Goal: Task Accomplishment & Management: Manage account settings

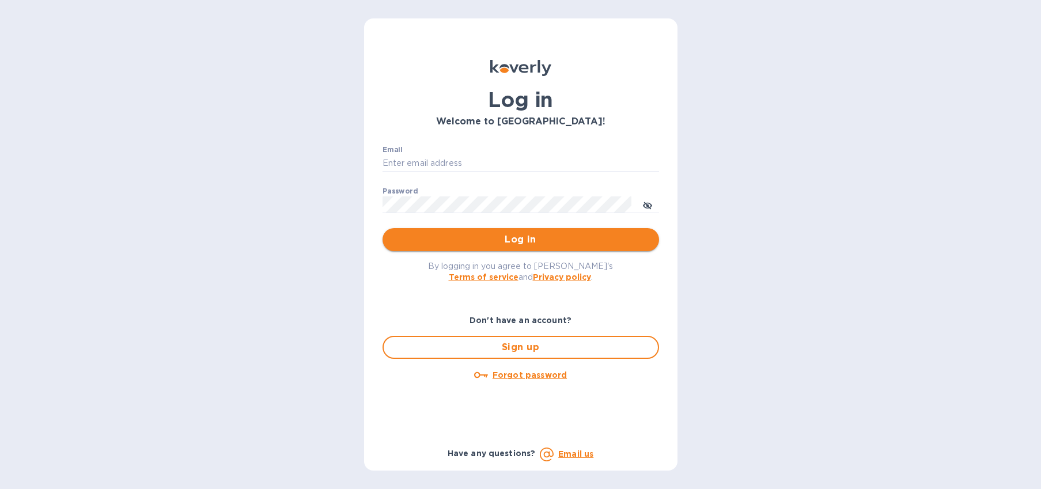
type input "[EMAIL_ADDRESS][DOMAIN_NAME]"
click at [546, 245] on span "Log in" at bounding box center [521, 240] width 258 height 14
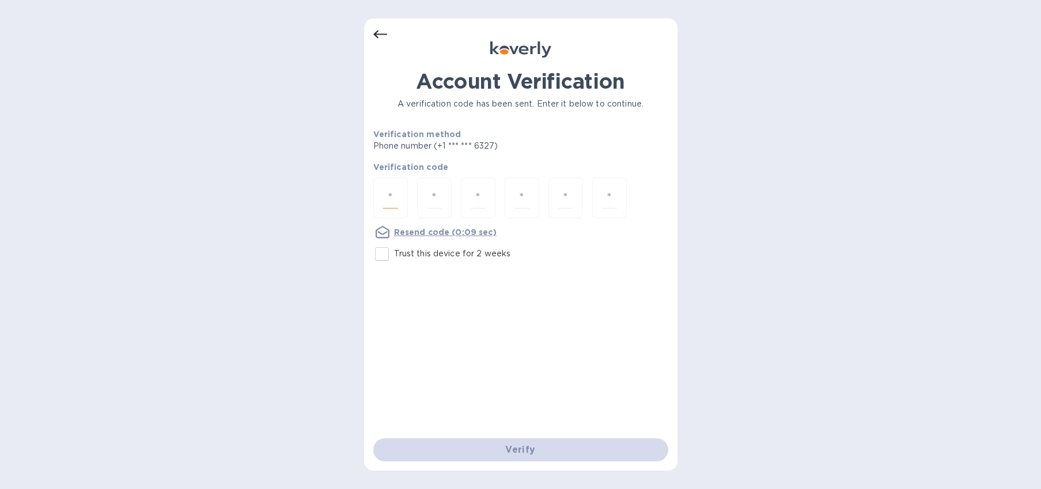
click at [396, 196] on input "number" at bounding box center [390, 197] width 15 height 21
type input "2"
type input "0"
type input "3"
type input "4"
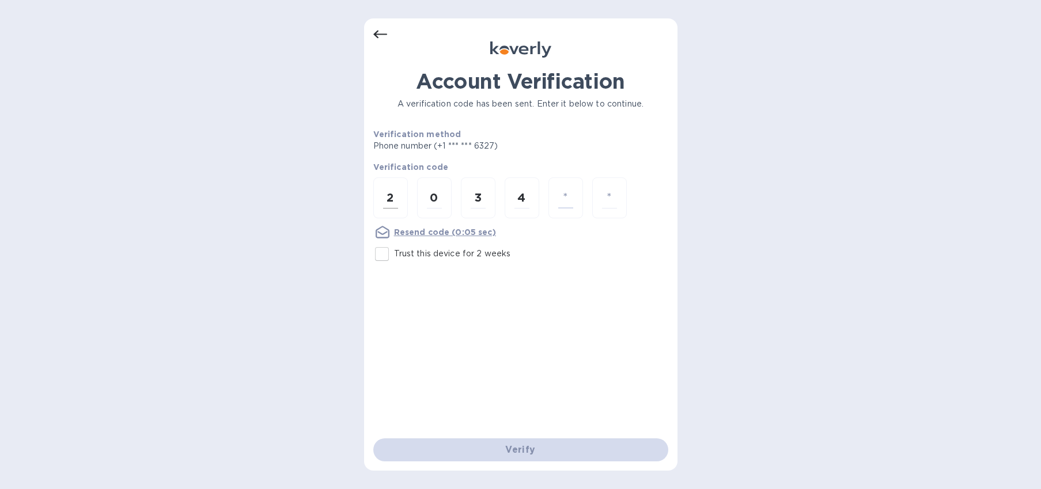
type input "3"
type input "8"
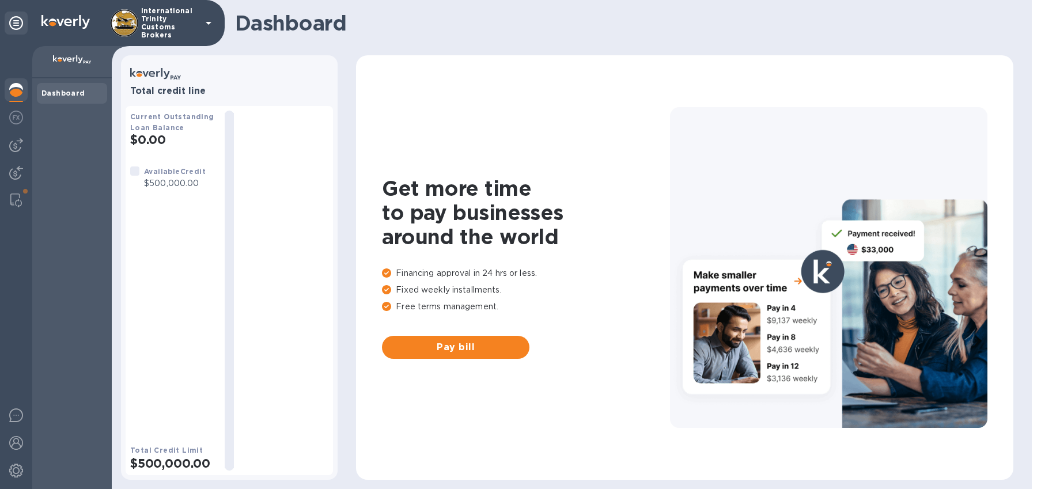
click at [60, 180] on div "Dashboard" at bounding box center [72, 283] width 80 height 411
click at [10, 144] on img at bounding box center [16, 145] width 14 height 14
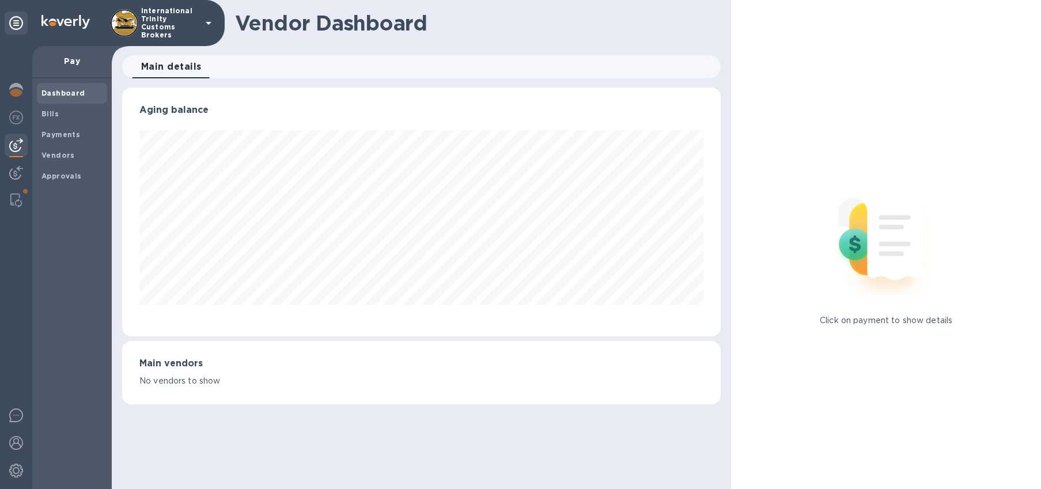
scroll to position [249, 599]
click at [53, 156] on b "Vendors" at bounding box center [57, 155] width 33 height 9
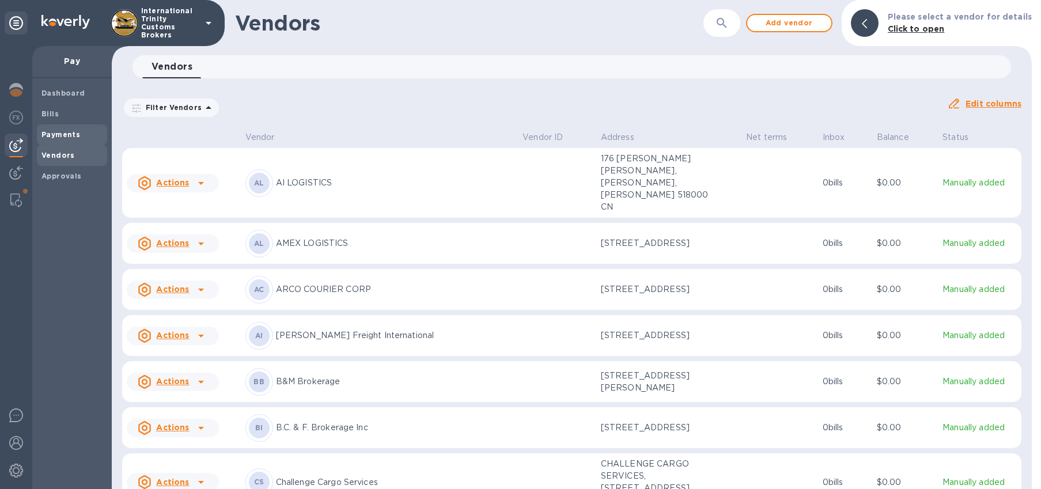
click at [55, 135] on b "Payments" at bounding box center [60, 134] width 39 height 9
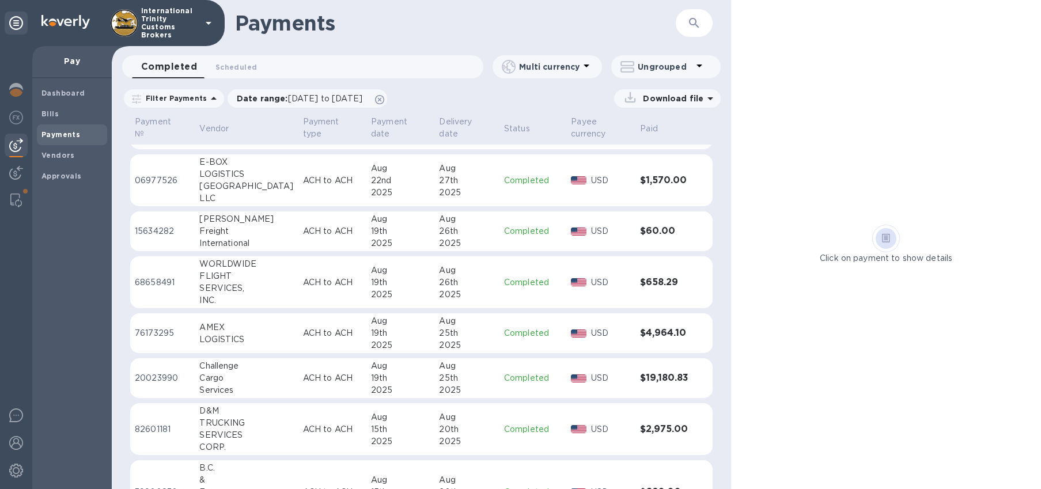
scroll to position [127, 0]
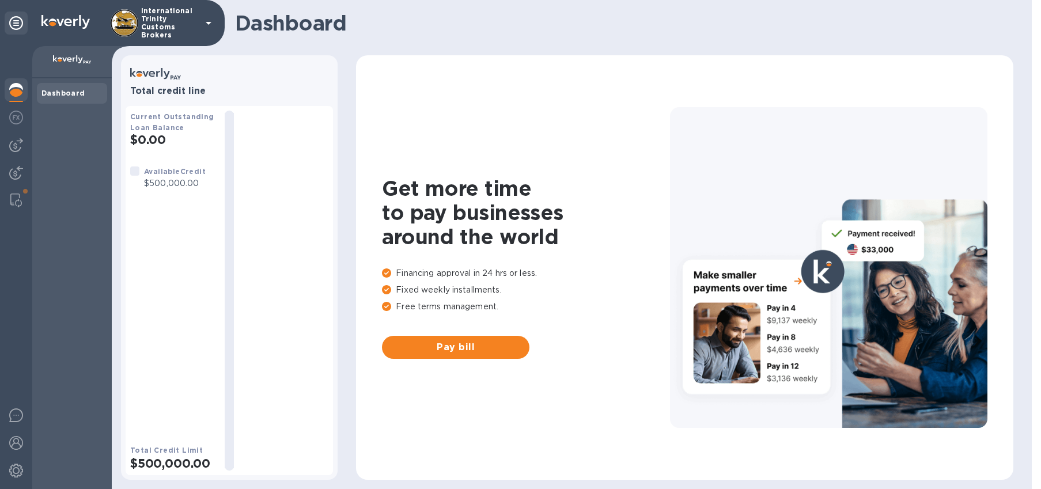
click at [59, 158] on div "Dashboard" at bounding box center [72, 283] width 80 height 411
click at [16, 172] on img at bounding box center [16, 173] width 14 height 14
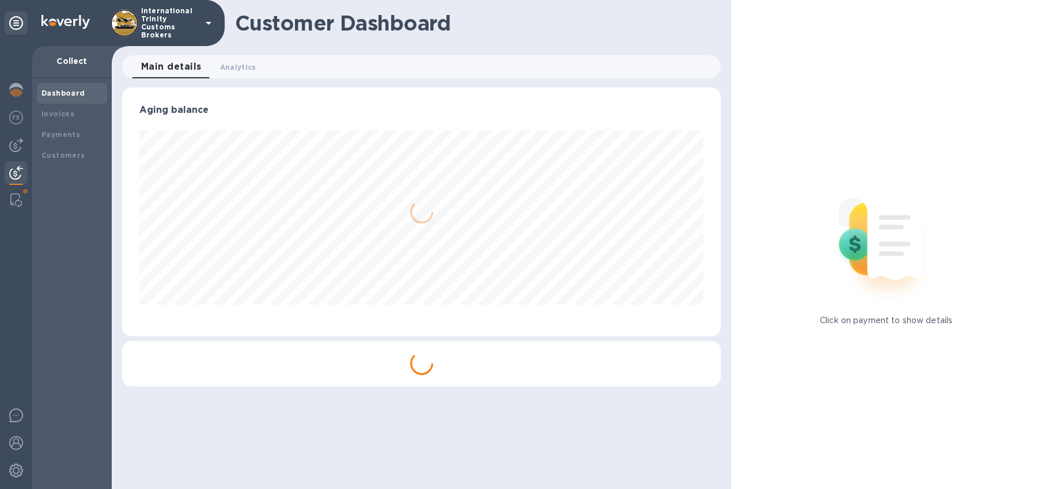
scroll to position [249, 599]
click at [13, 140] on img at bounding box center [16, 145] width 14 height 14
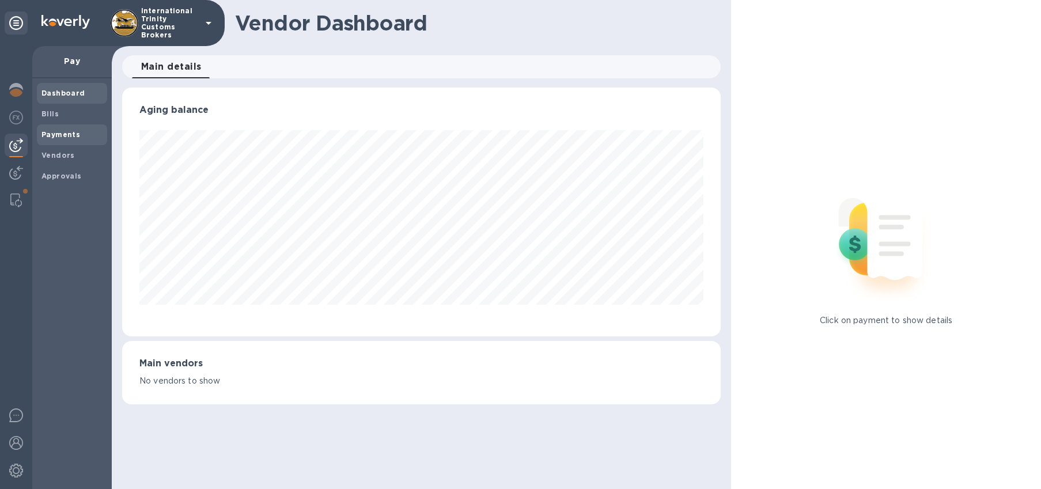
scroll to position [249, 599]
click at [58, 159] on b "Vendors" at bounding box center [57, 155] width 33 height 9
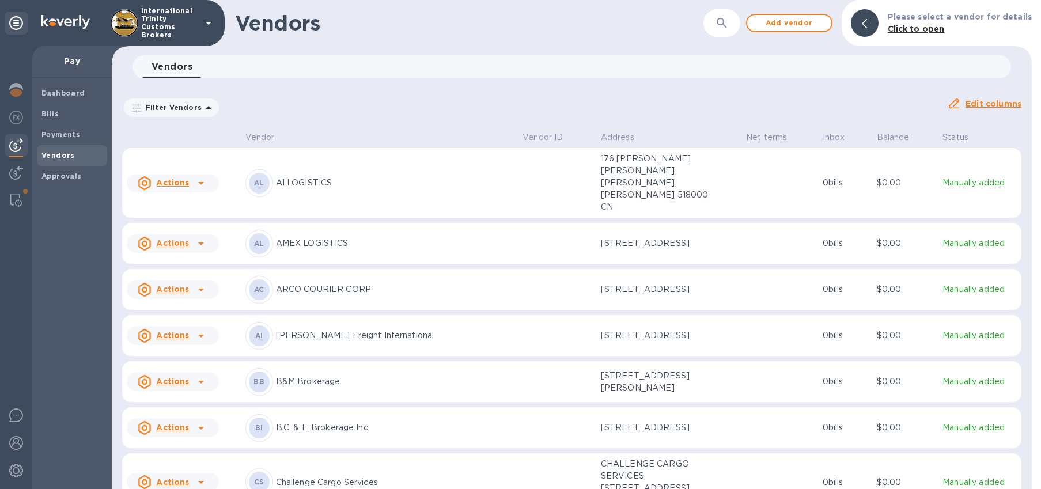
click at [62, 62] on p "Pay" at bounding box center [71, 61] width 61 height 12
click at [71, 157] on b "Vendors" at bounding box center [57, 155] width 33 height 9
click at [789, 20] on span "Add vendor" at bounding box center [790, 23] width 66 height 14
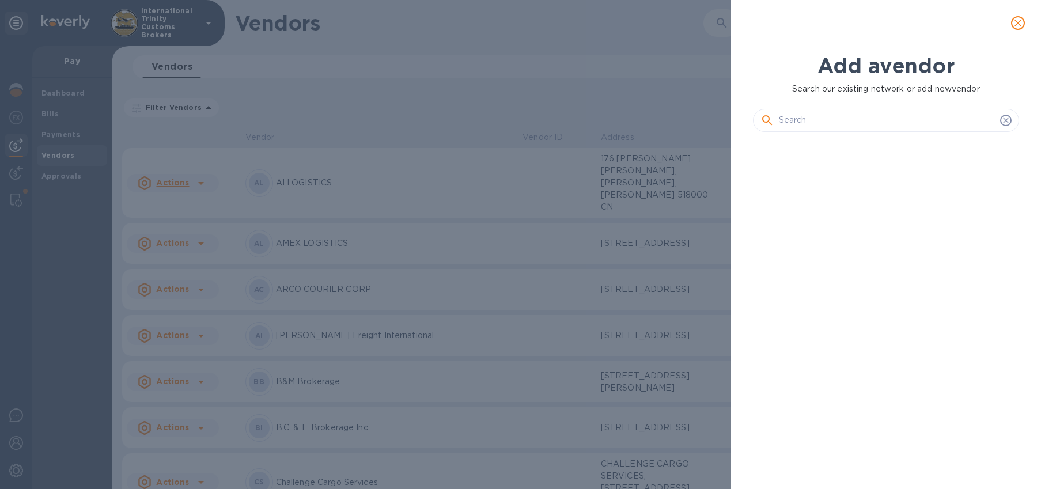
scroll to position [309, 271]
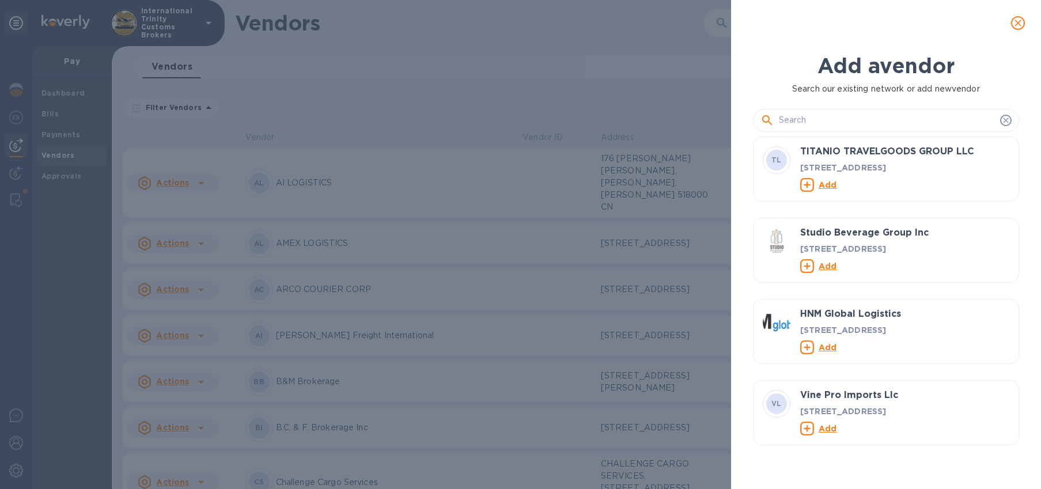
click at [820, 116] on input "text" at bounding box center [887, 120] width 217 height 17
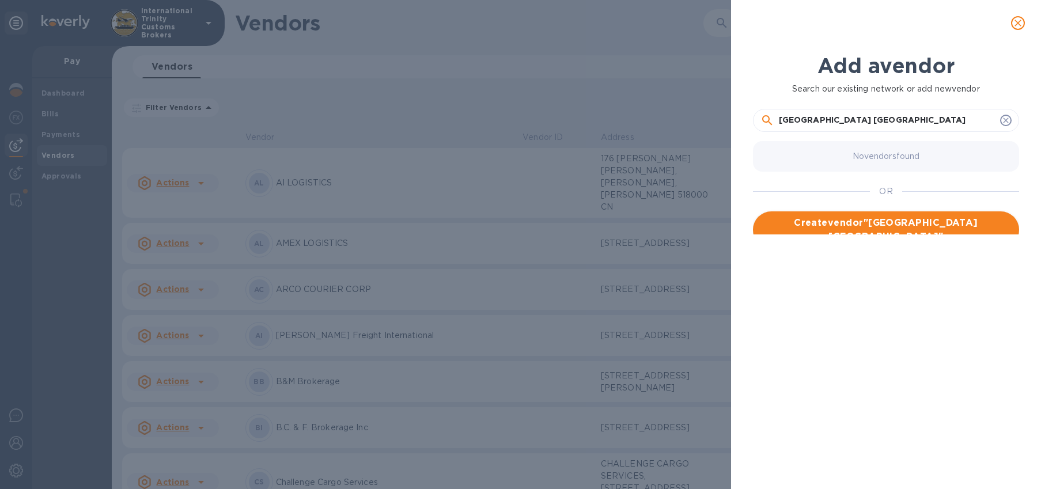
type input "Broward County Port Everglades"
click at [844, 222] on span "Create vendor " Broward County Port Everglades "" at bounding box center [886, 230] width 248 height 28
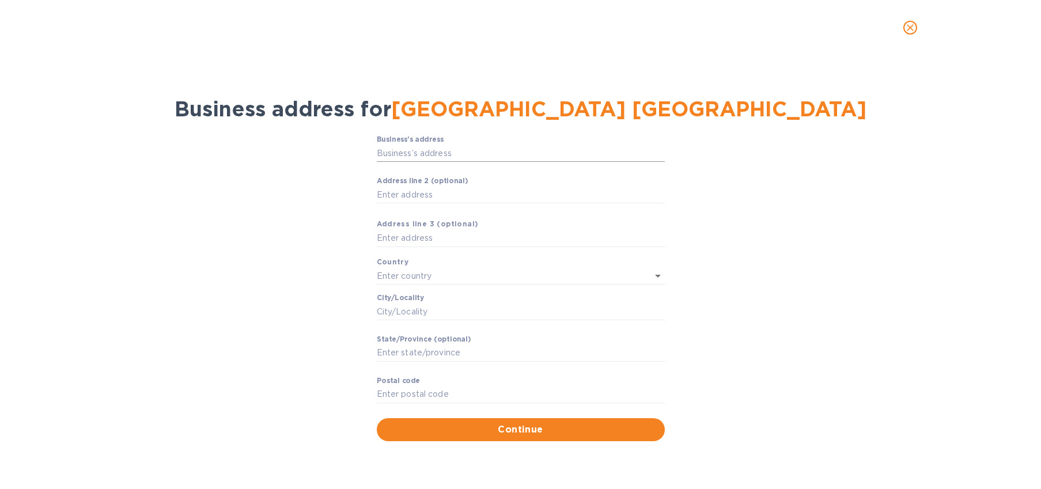
click at [440, 158] on input "Business’s аddress" at bounding box center [521, 153] width 288 height 17
paste input "1850 Eller Drive, Fort Lauderdale, Florida 33316 •"
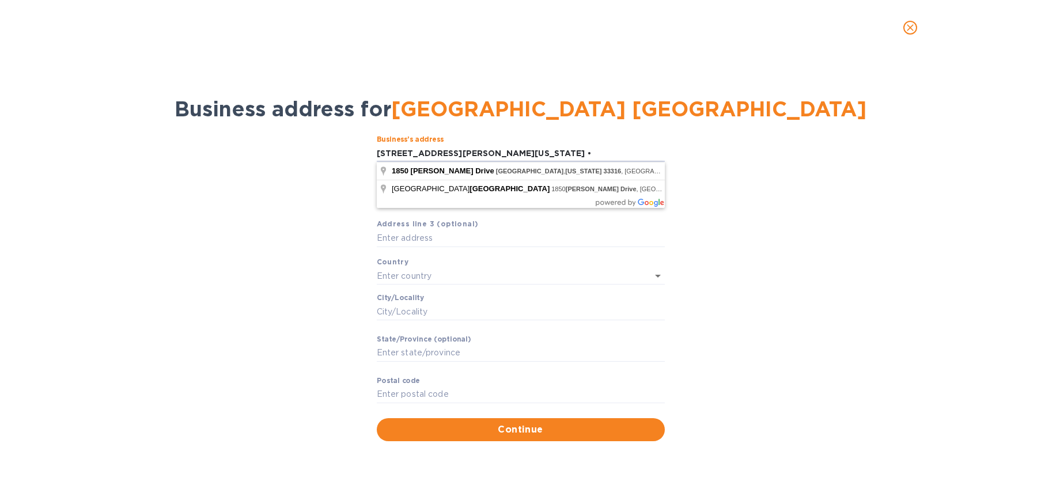
type input "1850 Eller Drive"
type input "United States"
type input "Fort Lauderdale"
type input "FL"
type input "33316"
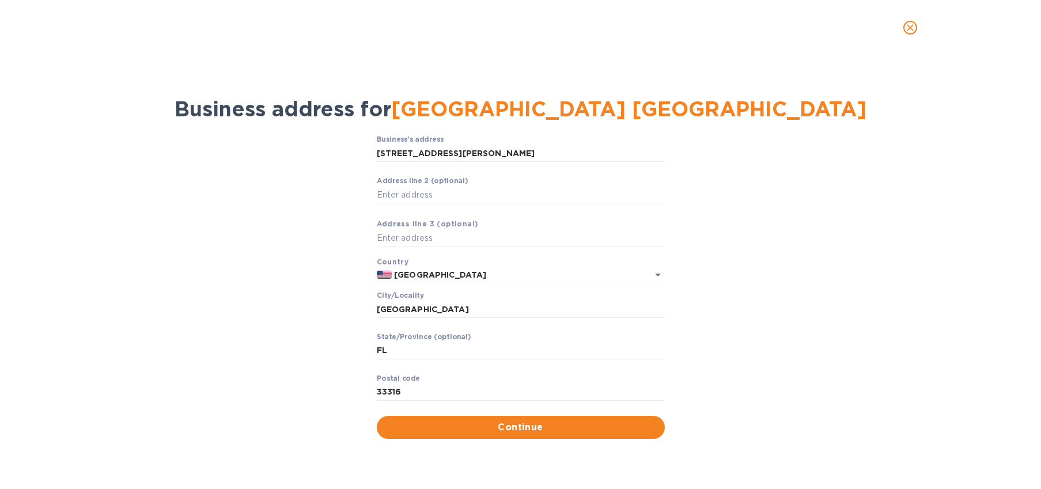
click at [504, 436] on button "Continue" at bounding box center [521, 427] width 288 height 23
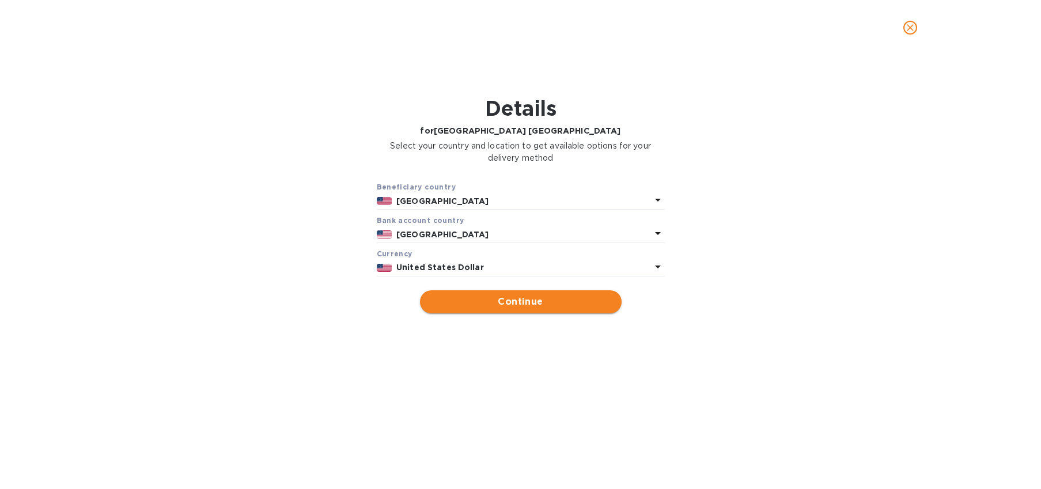
click at [531, 299] on span "Continue" at bounding box center [520, 302] width 183 height 14
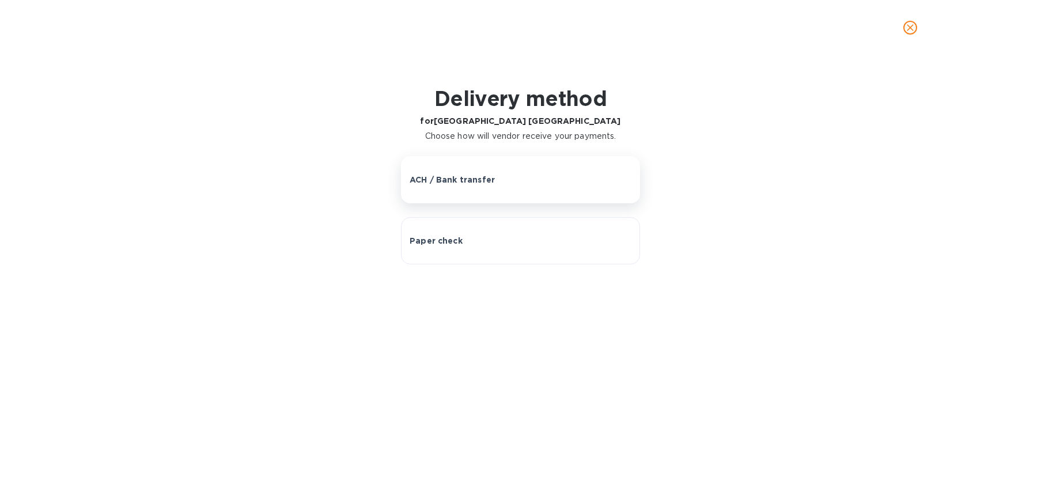
click at [473, 176] on p "ACH / Bank transfer" at bounding box center [452, 180] width 85 height 12
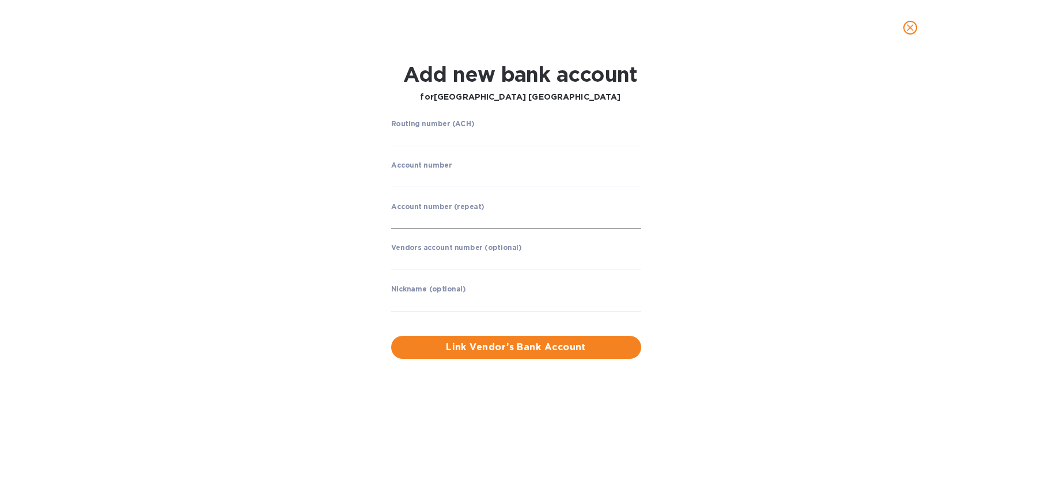
click at [451, 220] on input "string" at bounding box center [516, 220] width 250 height 17
click at [422, 139] on input "string" at bounding box center [516, 137] width 250 height 17
click at [420, 138] on input "string" at bounding box center [516, 137] width 250 height 17
click at [404, 137] on input "string" at bounding box center [516, 137] width 250 height 17
type input "121000248"
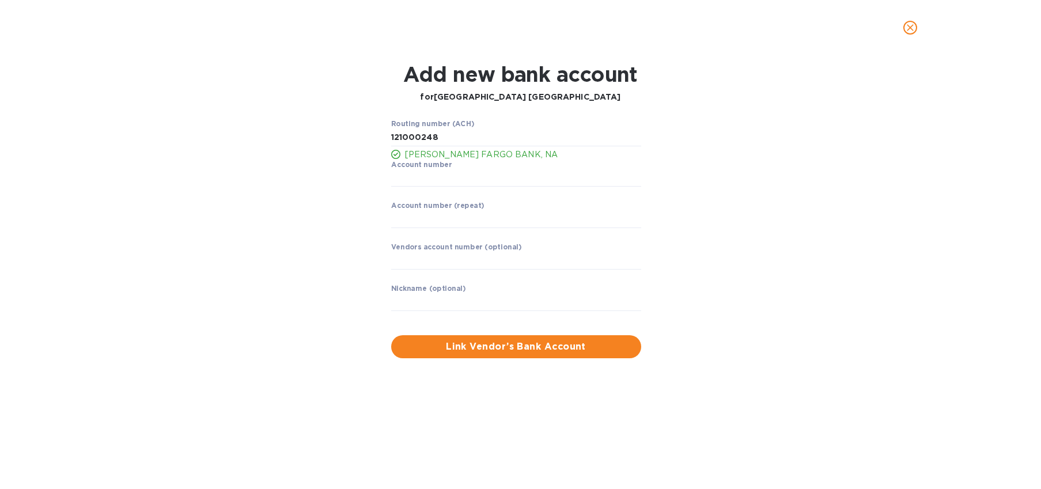
click at [327, 144] on div "Routing number (ACH) WELLS FARGO BANK, NA Account number ​ Account number (repe…" at bounding box center [521, 239] width 674 height 252
click at [417, 178] on input "string" at bounding box center [516, 178] width 250 height 17
drag, startPoint x: 482, startPoint y: 179, endPoint x: 348, endPoint y: 175, distance: 134.3
click at [363, 175] on div "Routing number (ACH) WELLS FARGO BANK, NA Account number ​ Account number (repe…" at bounding box center [521, 239] width 674 height 252
type input "2090002760958"
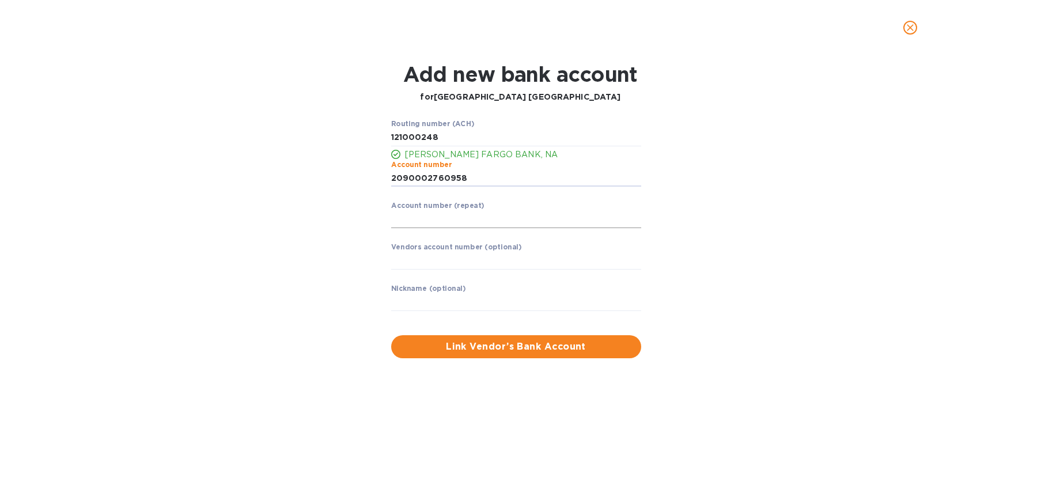
click at [436, 224] on input "string" at bounding box center [516, 219] width 250 height 17
click at [415, 221] on input "string" at bounding box center [516, 219] width 250 height 17
type input "2090002760958"
click at [423, 260] on input "text" at bounding box center [516, 260] width 250 height 17
click at [446, 304] on input "text" at bounding box center [516, 302] width 250 height 17
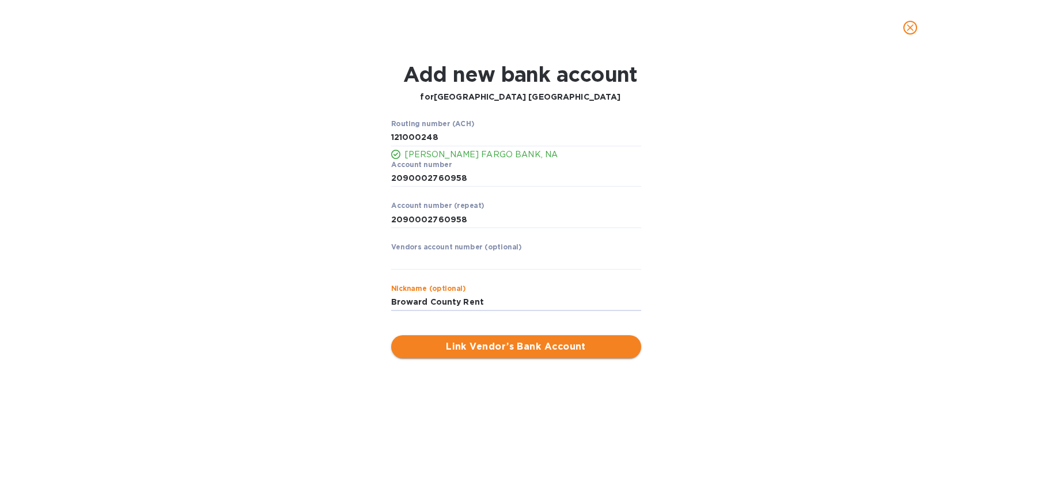
type input "Broward County Rent"
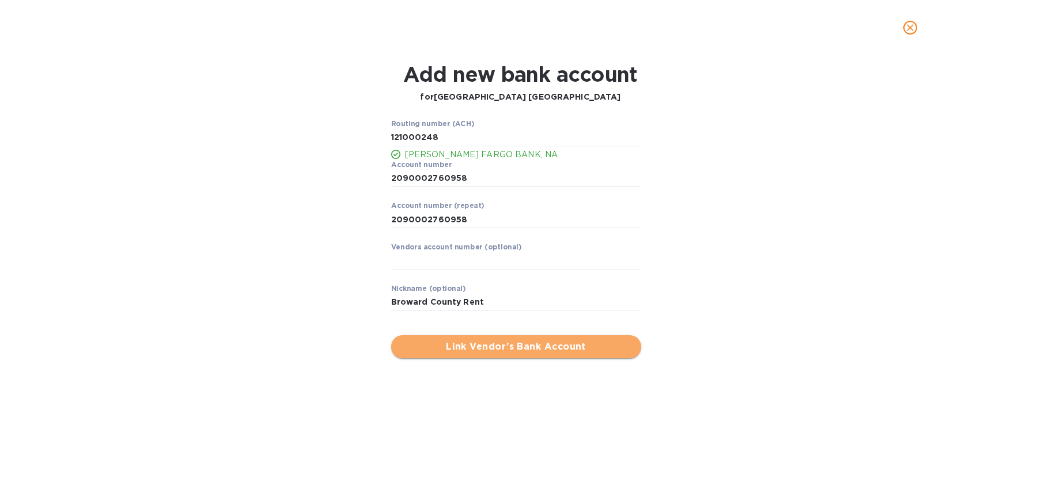
click at [516, 339] on button "Link Vendor’s Bank Account" at bounding box center [516, 346] width 250 height 23
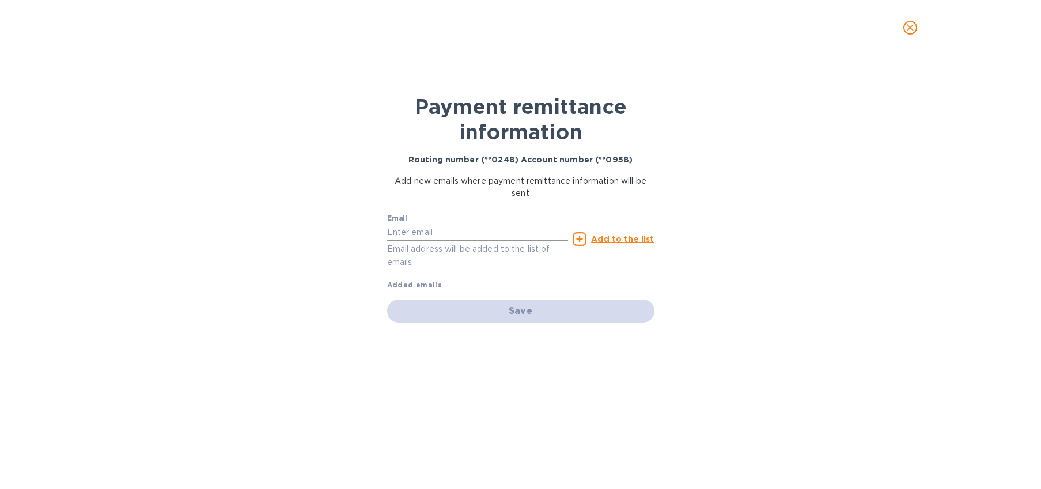
click at [416, 239] on input "text" at bounding box center [478, 232] width 182 height 17
paste input "PortARPayments@Broward.Org"
type input "PortARPayments@Broward.Org"
click at [580, 286] on div "Email PortARPayments@Broward.Org Email address will be added to the list of ema…" at bounding box center [520, 250] width 267 height 82
click at [612, 236] on u "Add to the list" at bounding box center [622, 239] width 63 height 9
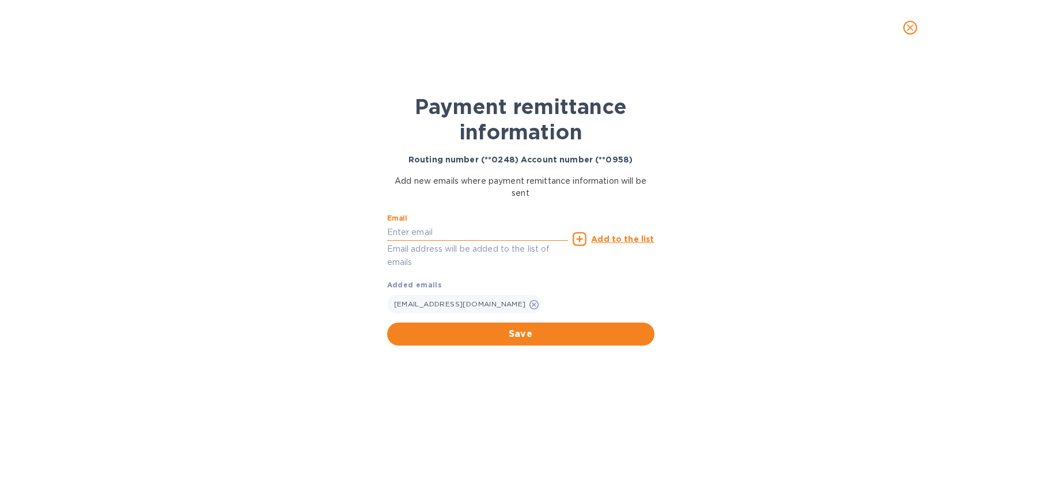
click at [449, 231] on input "text" at bounding box center [478, 232] width 182 height 17
paste input "mskaria@broward.org"
type input "mskaria@broward.org"
click at [607, 239] on u "Add to the list" at bounding box center [622, 239] width 63 height 9
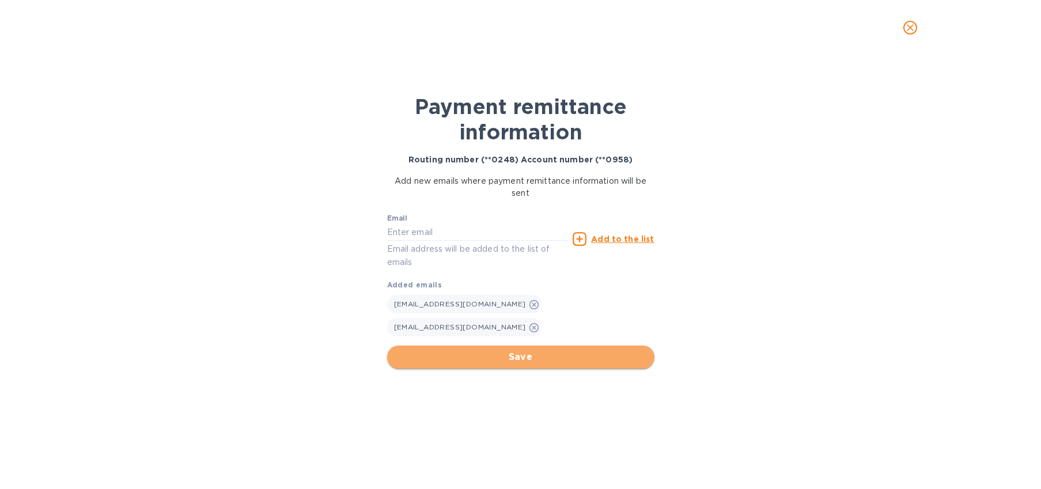
click at [564, 350] on span "Save" at bounding box center [521, 357] width 249 height 14
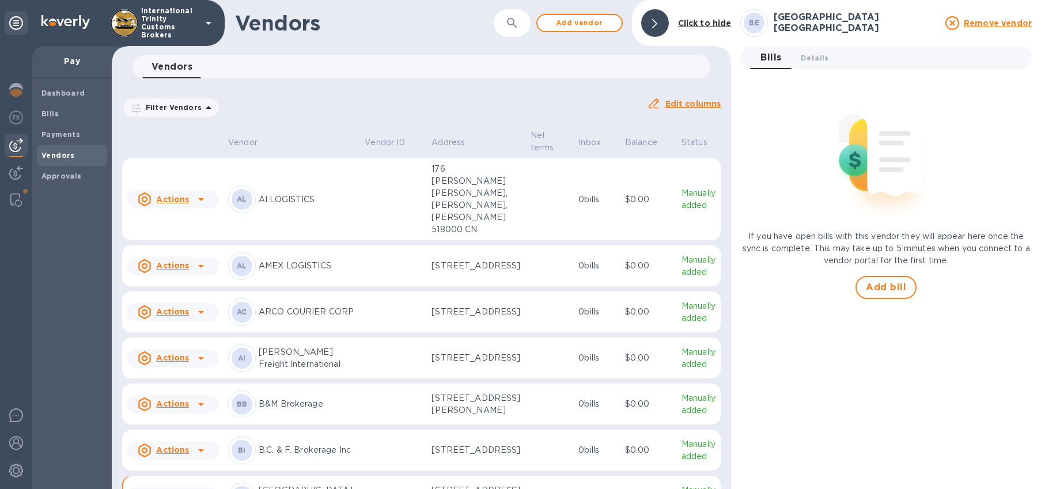
click at [69, 52] on div "Pay" at bounding box center [72, 62] width 80 height 32
click at [69, 59] on p "Pay" at bounding box center [71, 61] width 61 height 12
click at [18, 88] on img at bounding box center [16, 90] width 14 height 14
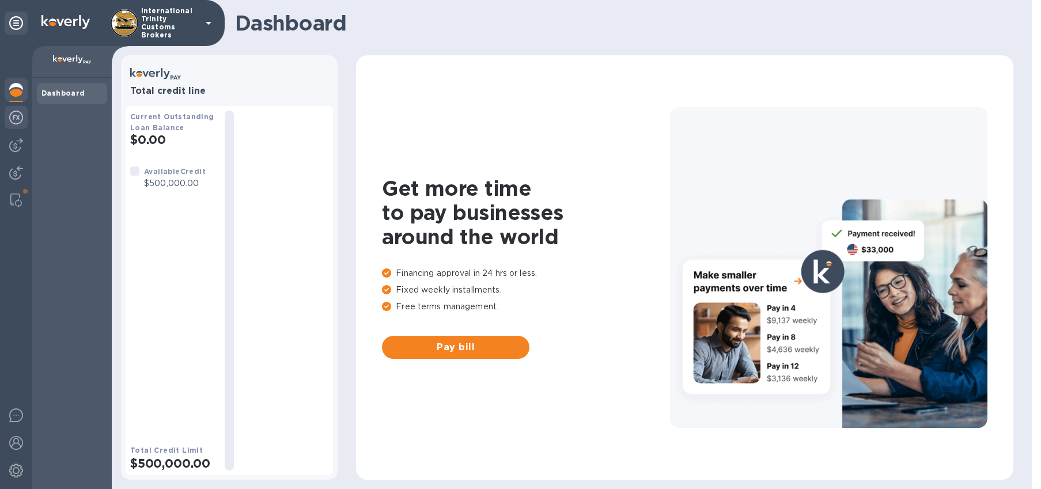
click at [18, 125] on div at bounding box center [16, 118] width 23 height 25
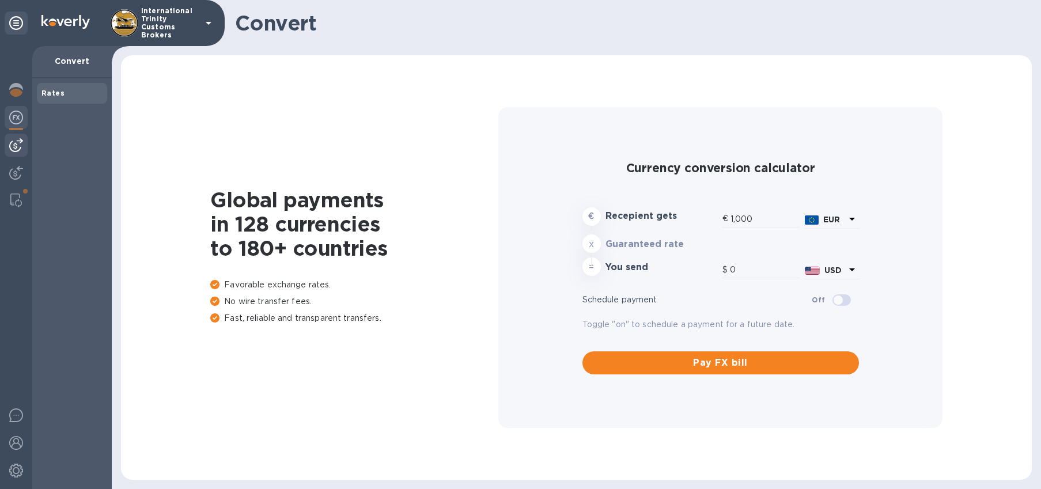
type input "1,172.95"
click at [21, 143] on img at bounding box center [16, 145] width 14 height 14
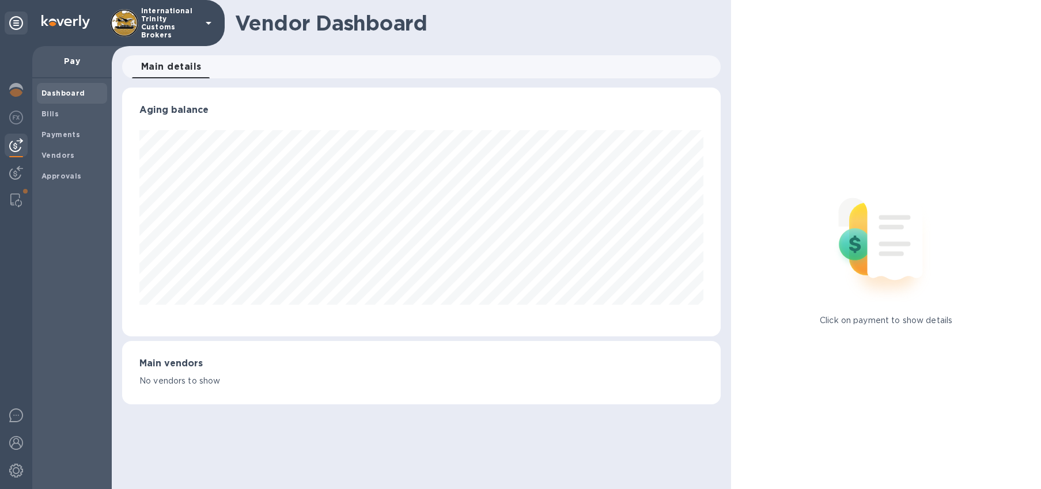
click at [70, 71] on div "Pay" at bounding box center [72, 62] width 80 height 32
click at [73, 63] on p "Pay" at bounding box center [71, 61] width 61 height 12
drag, startPoint x: 54, startPoint y: 110, endPoint x: 54, endPoint y: 104, distance: 5.8
click at [54, 110] on b "Bills" at bounding box center [49, 114] width 17 height 9
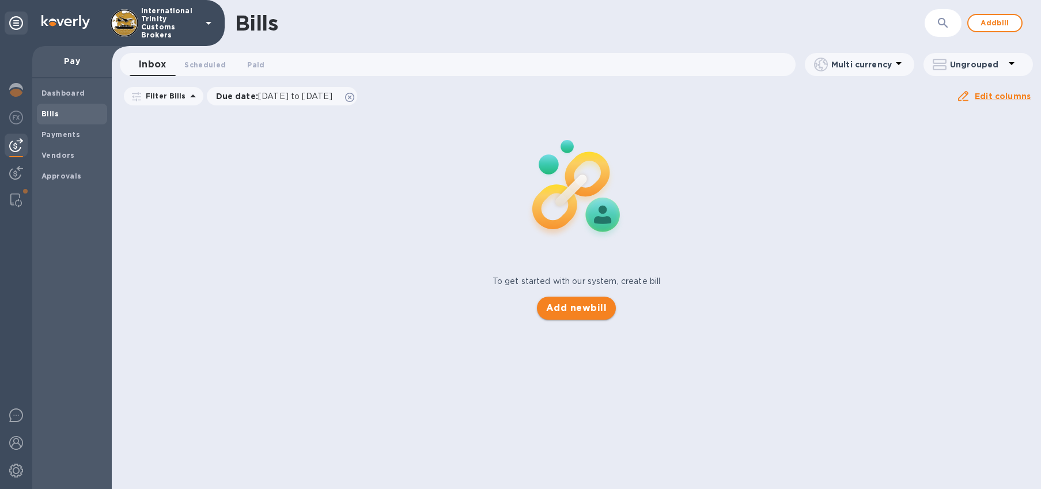
click at [594, 316] on button "Add new bill" at bounding box center [576, 308] width 79 height 23
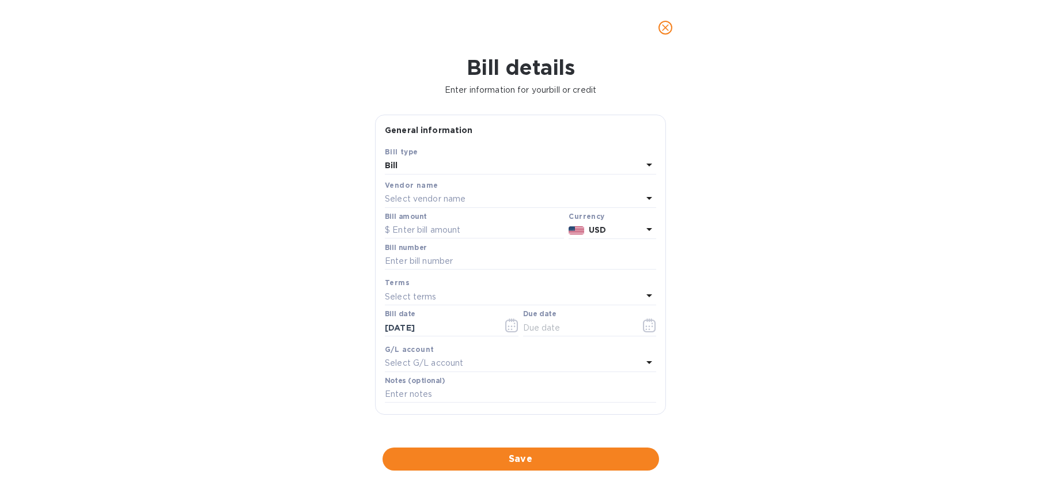
click at [436, 192] on div "Select vendor name" at bounding box center [514, 199] width 258 height 16
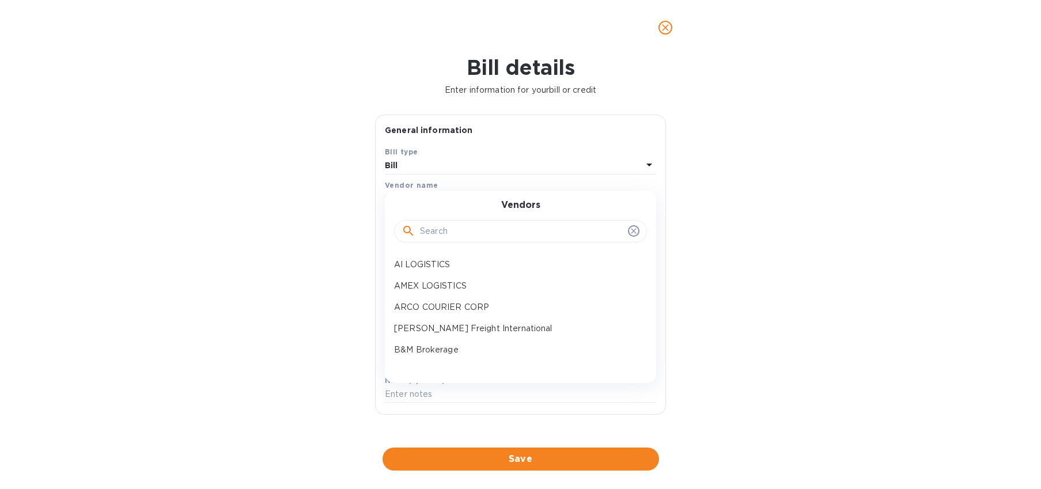
click at [472, 228] on input "text" at bounding box center [521, 231] width 203 height 17
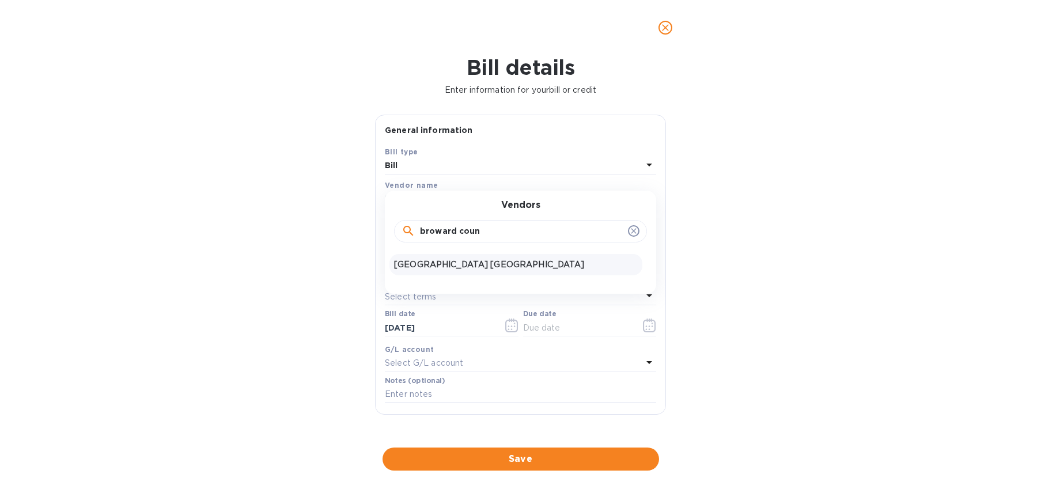
type input "broward coun"
click at [472, 266] on p "Broward County Port Everglades" at bounding box center [516, 265] width 244 height 12
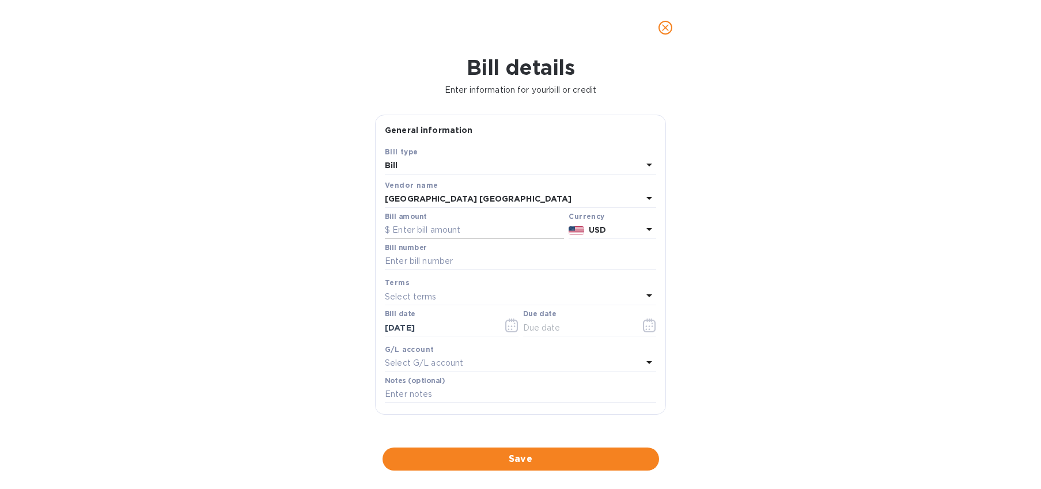
click at [448, 233] on input "text" at bounding box center [474, 230] width 179 height 17
type input "1,836.26"
click at [446, 258] on input "text" at bounding box center [520, 261] width 271 height 17
type input "inv 2025090005 inv 2025090006"
click at [436, 296] on div "Select terms" at bounding box center [514, 297] width 258 height 16
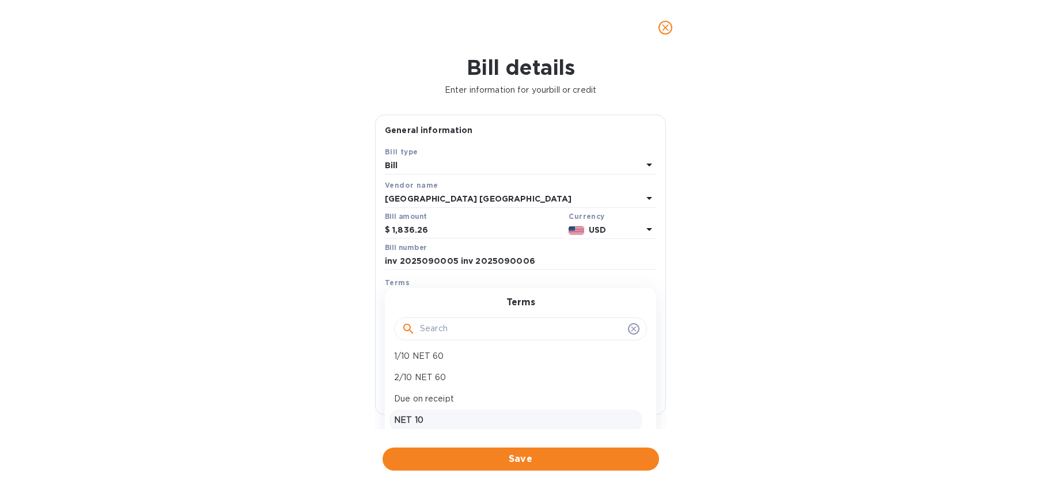
scroll to position [81, 0]
click at [450, 365] on p "Due on receipt" at bounding box center [516, 367] width 244 height 12
type input "09/02/2025"
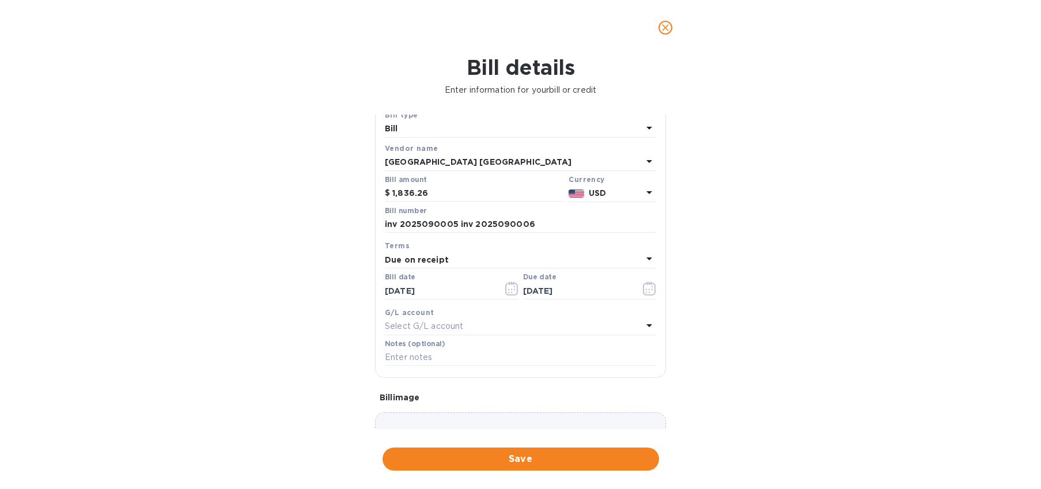
scroll to position [43, 0]
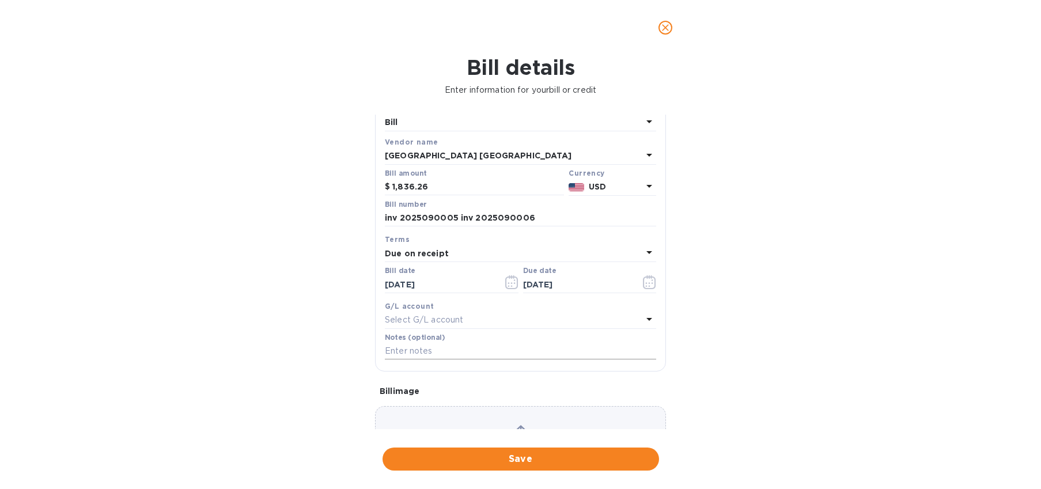
click at [437, 353] on input "text" at bounding box center [520, 351] width 271 height 17
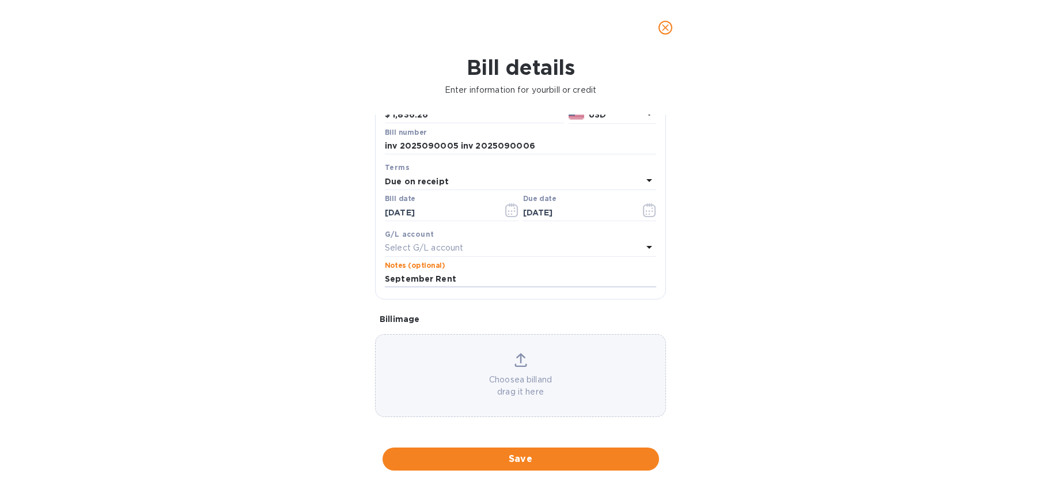
scroll to position [117, 0]
type input "September Rent"
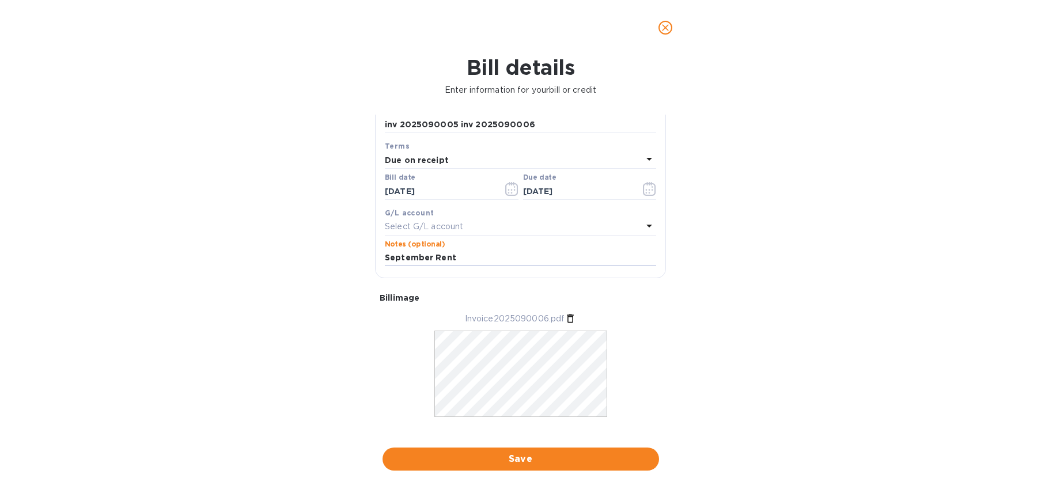
scroll to position [152, 0]
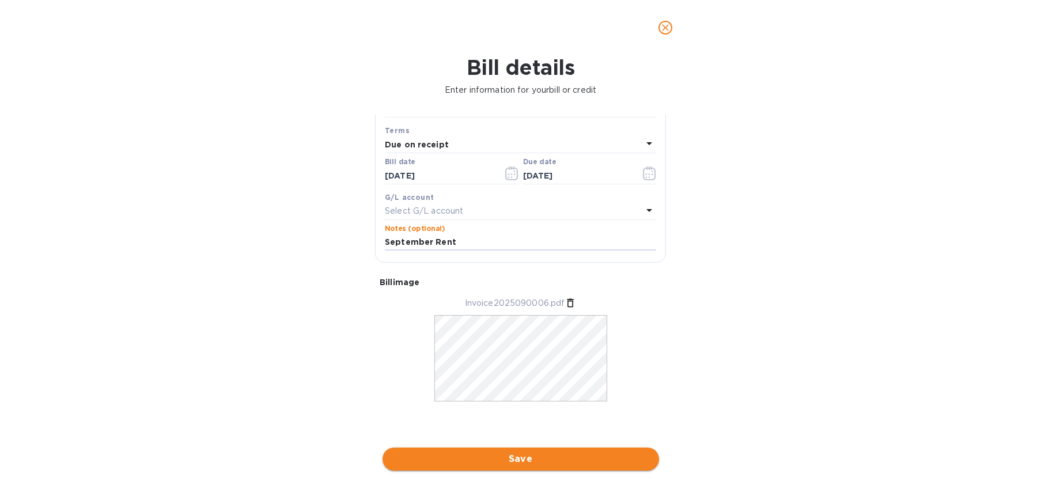
click at [519, 455] on span "Save" at bounding box center [521, 459] width 258 height 14
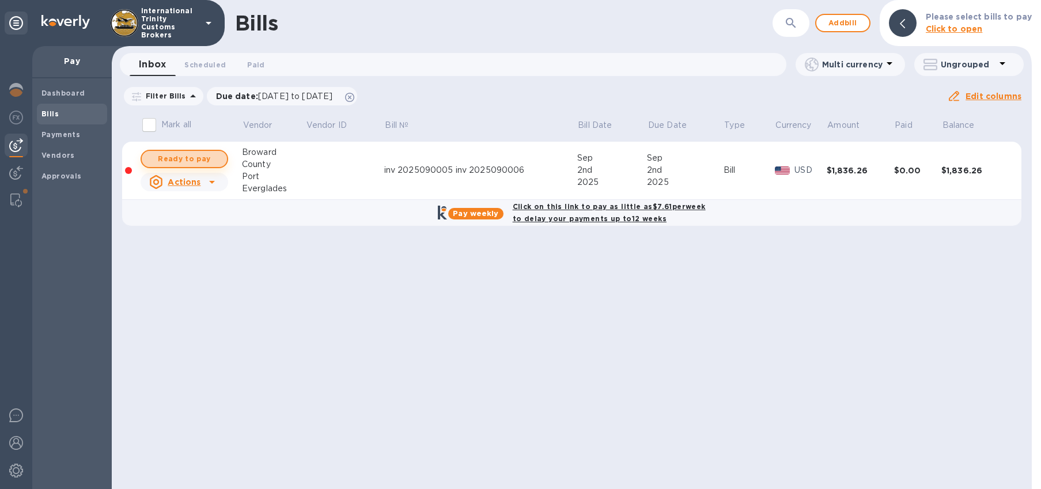
click at [184, 158] on span "Ready to pay" at bounding box center [184, 159] width 67 height 14
click at [195, 160] on span "Ready to pay" at bounding box center [184, 159] width 67 height 14
checkbox input "true"
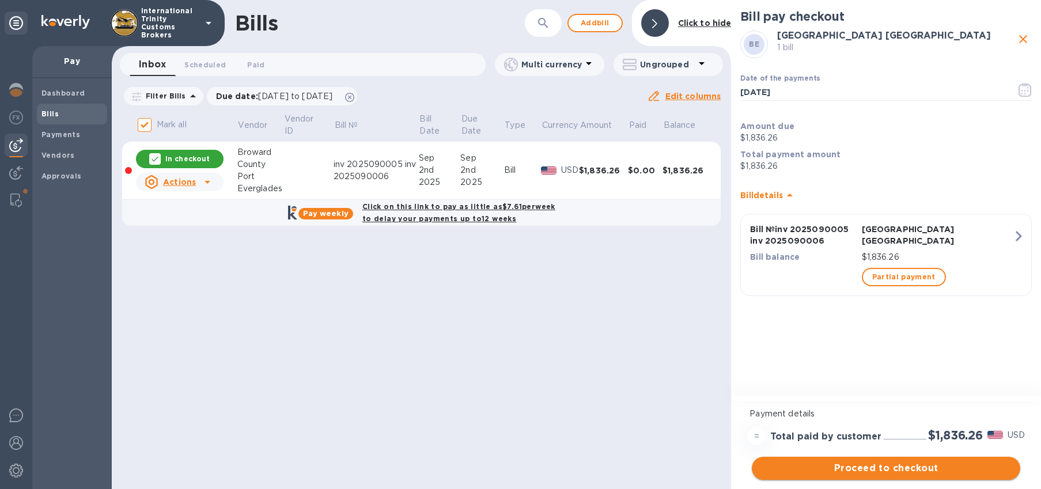
click at [875, 469] on span "Proceed to checkout" at bounding box center [886, 469] width 250 height 14
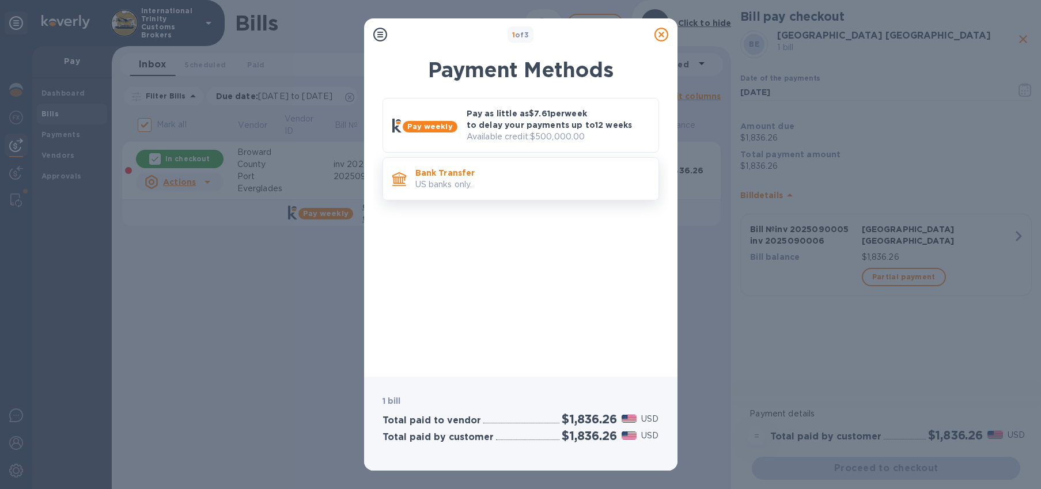
click at [435, 173] on p "Bank Transfer" at bounding box center [533, 173] width 234 height 12
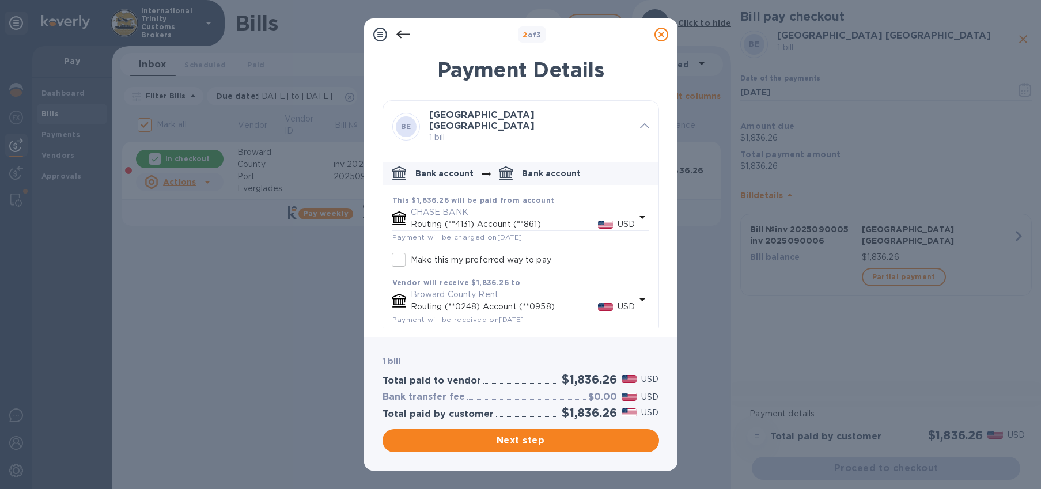
click at [398, 36] on icon at bounding box center [403, 35] width 14 height 8
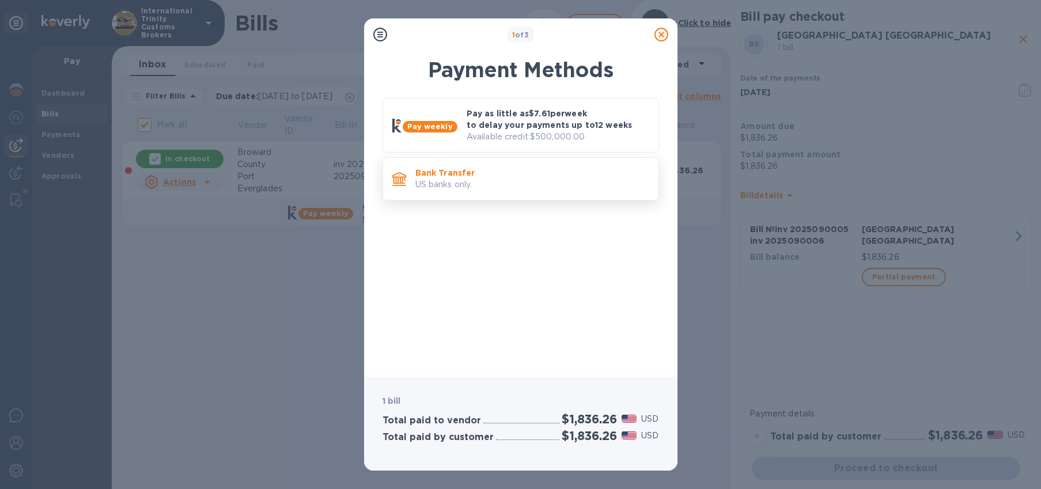
click at [474, 174] on p "Bank Transfer" at bounding box center [533, 173] width 234 height 12
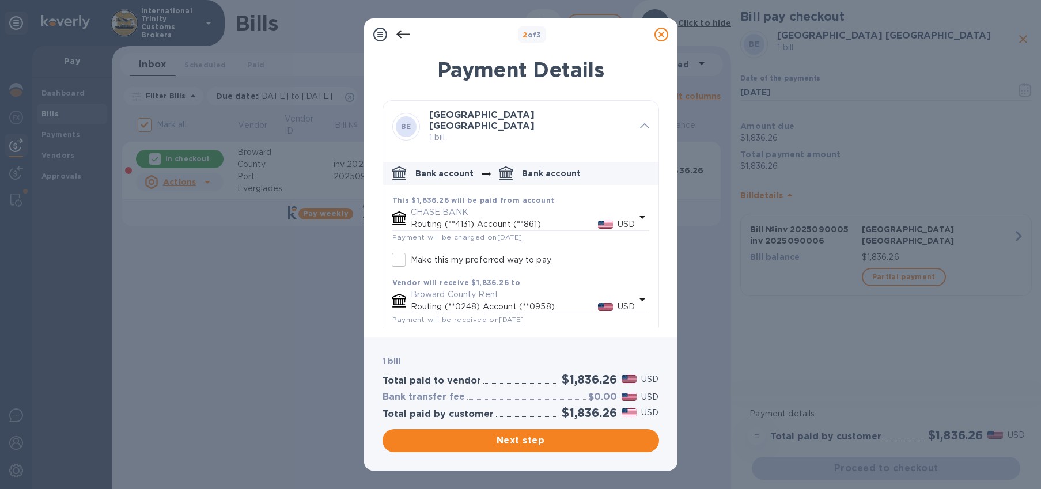
scroll to position [2, 0]
click at [403, 248] on input "Make this my preferred way to pay" at bounding box center [399, 258] width 24 height 24
checkbox input "true"
click at [545, 438] on span "Next step" at bounding box center [521, 441] width 258 height 14
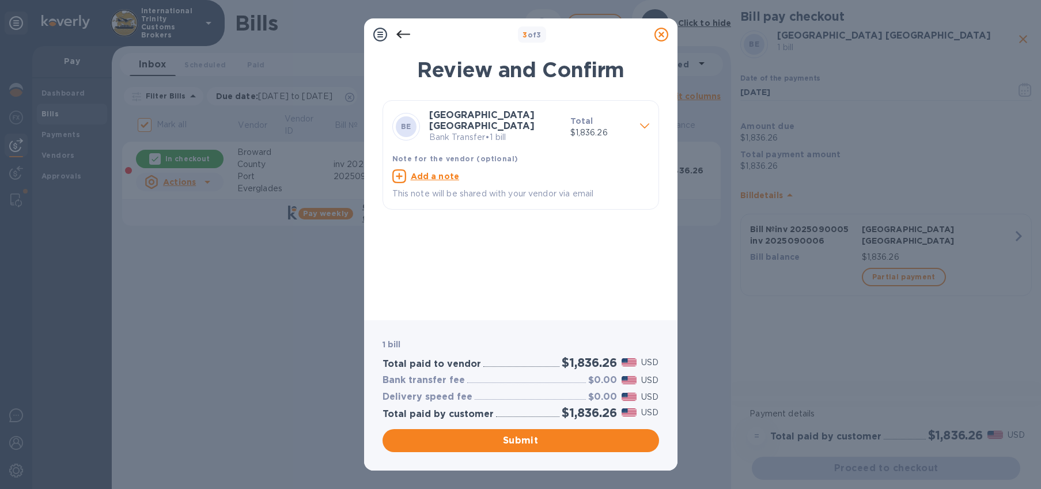
click at [521, 452] on div "Submit" at bounding box center [520, 441] width 281 height 28
click at [522, 442] on span "Submit" at bounding box center [521, 441] width 258 height 14
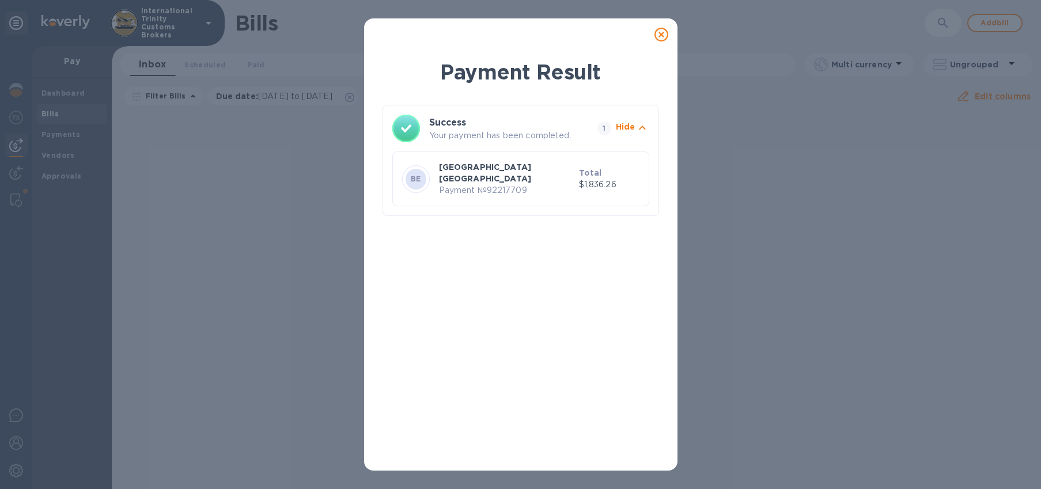
click at [576, 181] on div "Broward County Port Everglades Payment № 92217709" at bounding box center [507, 179] width 140 height 40
click at [641, 133] on icon "button" at bounding box center [643, 128] width 14 height 14
click at [636, 131] on icon "button" at bounding box center [643, 128] width 14 height 14
click at [661, 35] on icon at bounding box center [662, 35] width 14 height 14
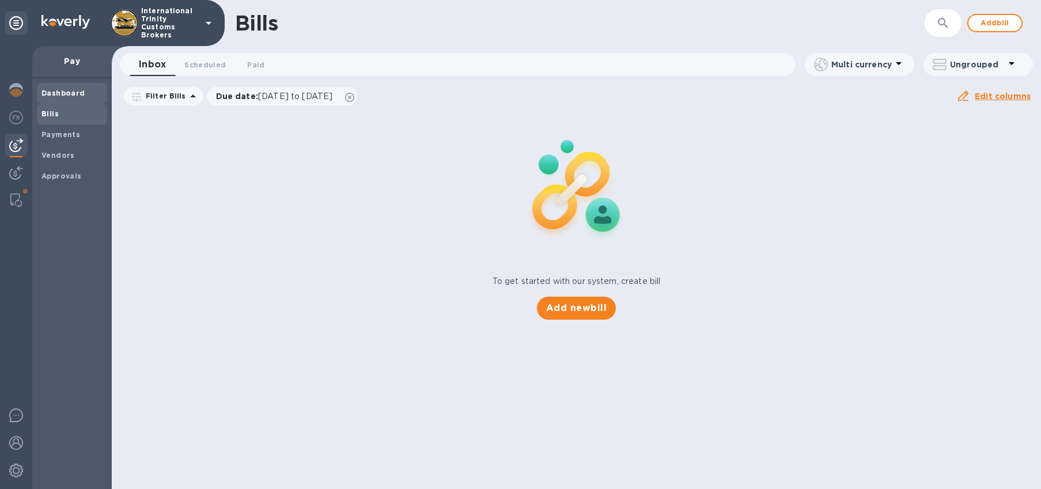
click at [59, 95] on b "Dashboard" at bounding box center [63, 93] width 44 height 9
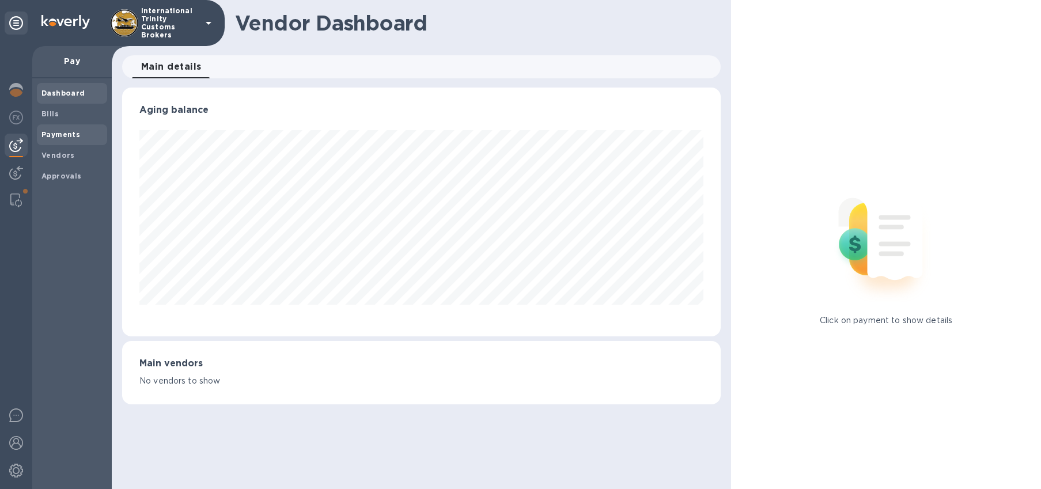
click at [61, 132] on b "Payments" at bounding box center [60, 134] width 39 height 9
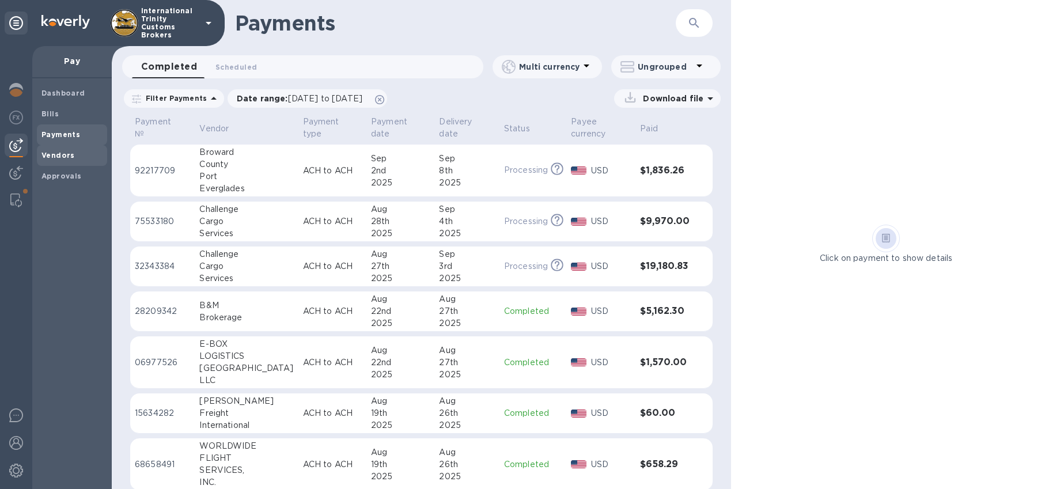
click at [53, 155] on b "Vendors" at bounding box center [57, 155] width 33 height 9
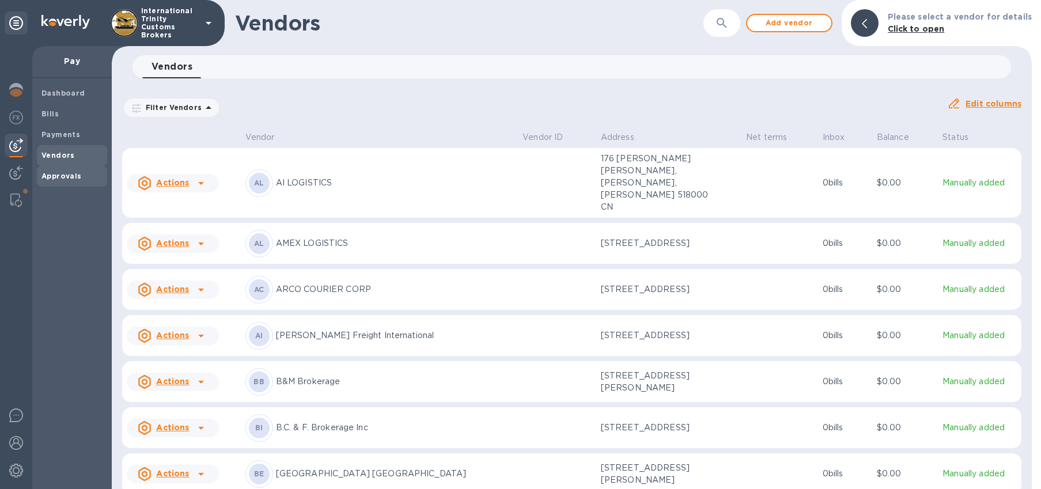
click at [60, 173] on b "Approvals" at bounding box center [61, 176] width 40 height 9
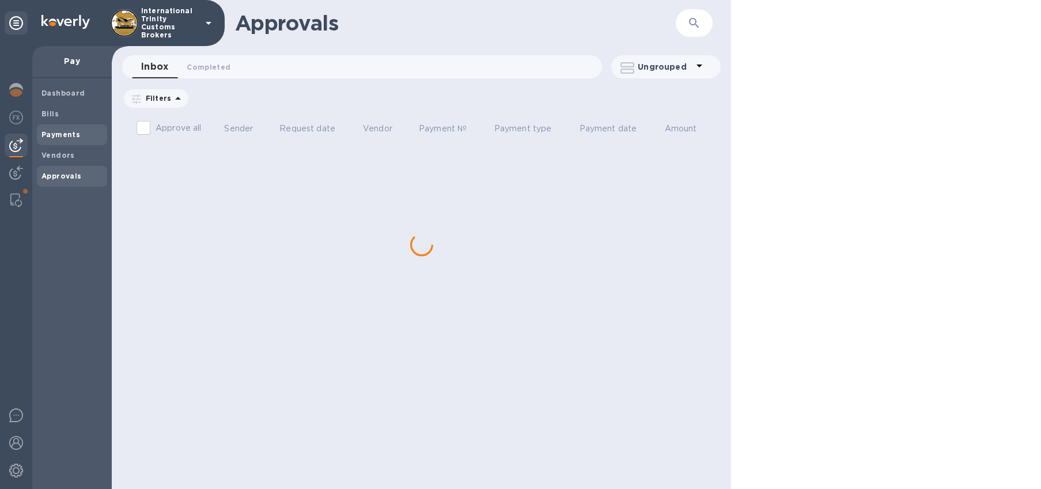
click at [60, 134] on b "Payments" at bounding box center [60, 134] width 39 height 9
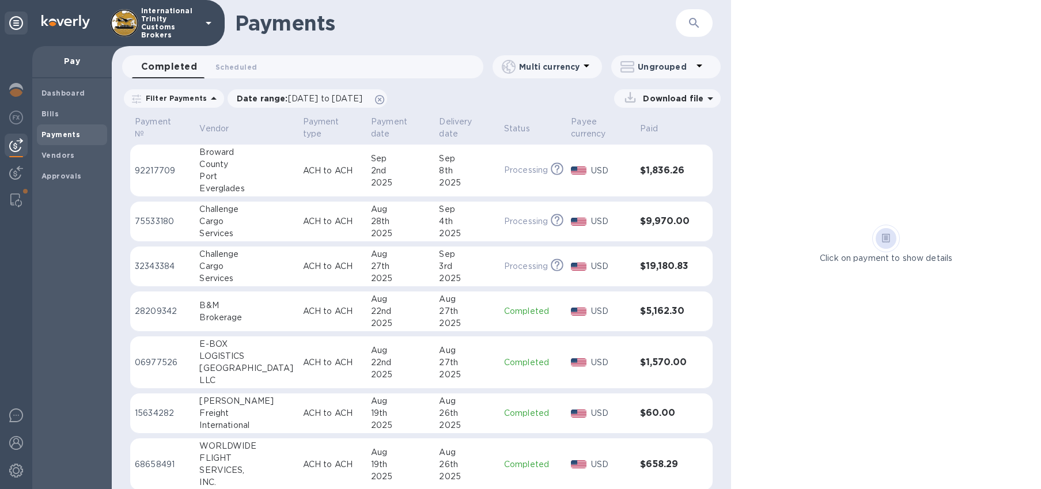
click at [567, 184] on td "USD" at bounding box center [601, 171] width 69 height 52
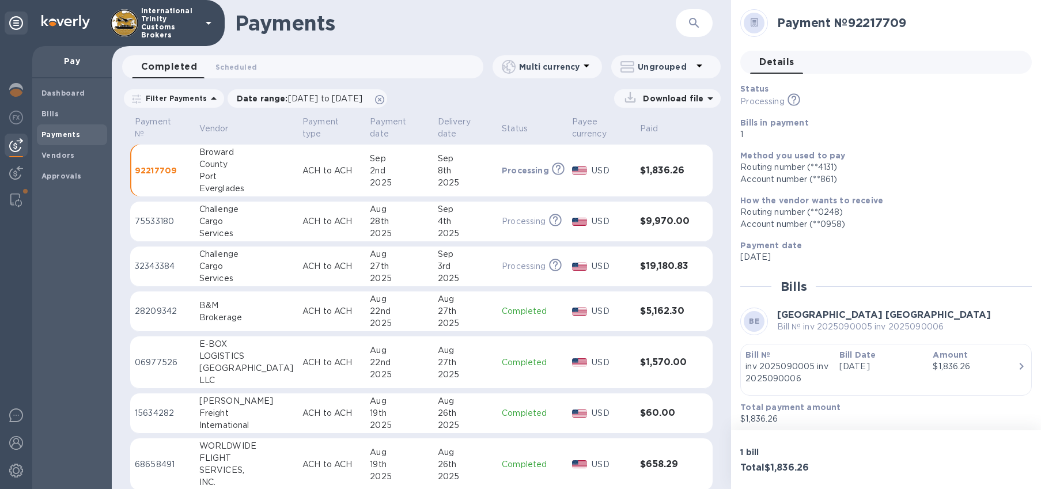
click at [606, 175] on p "USD" at bounding box center [611, 171] width 39 height 12
click at [146, 168] on p "92217709" at bounding box center [162, 171] width 55 height 12
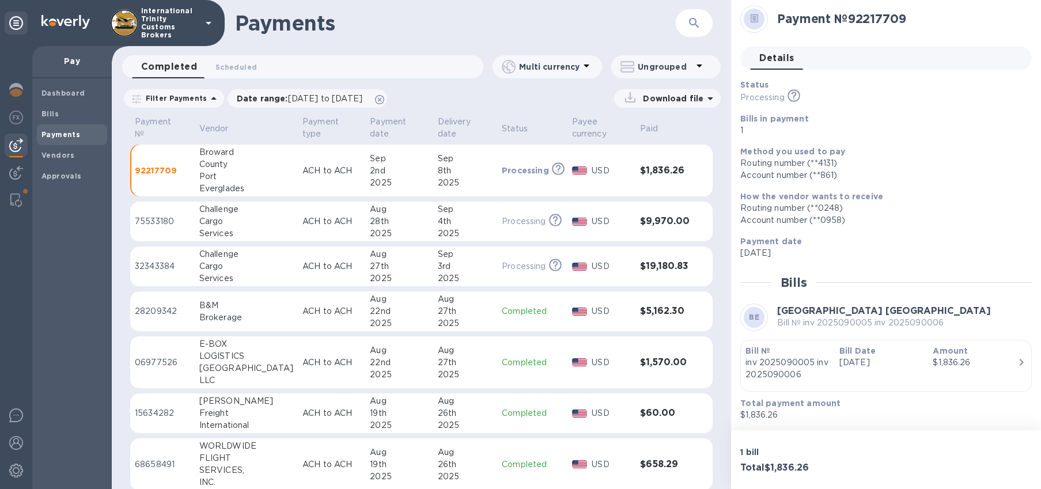
click at [928, 242] on p "Payment date" at bounding box center [882, 242] width 282 height 12
